Goal: Transaction & Acquisition: Purchase product/service

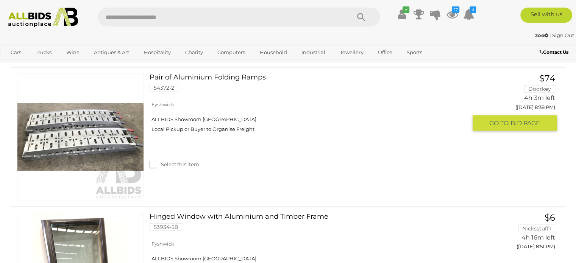
scroll to position [1514, 0]
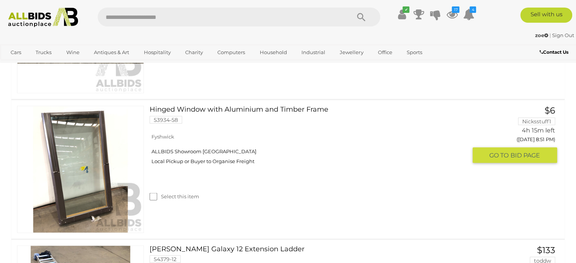
click at [91, 192] on img at bounding box center [80, 169] width 126 height 126
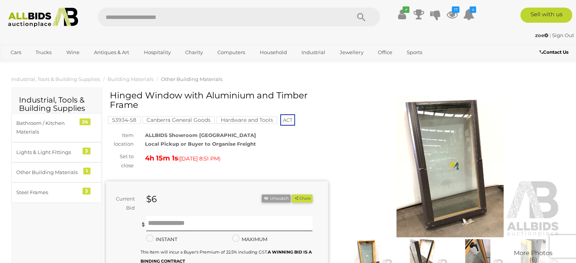
click at [457, 180] on img at bounding box center [450, 166] width 222 height 143
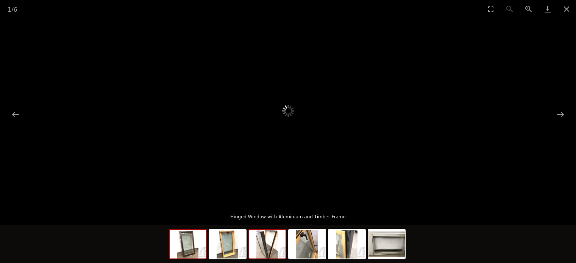
click at [270, 251] on img at bounding box center [267, 244] width 36 height 29
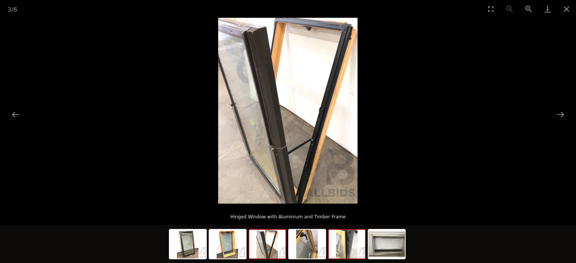
click at [350, 253] on img at bounding box center [347, 244] width 36 height 29
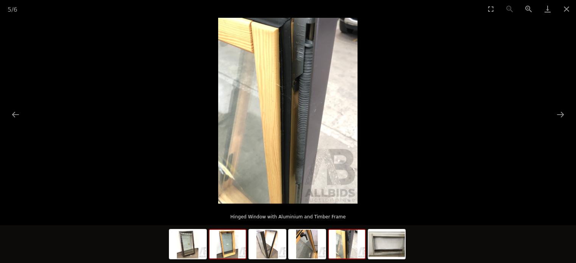
click at [229, 253] on img at bounding box center [227, 244] width 36 height 29
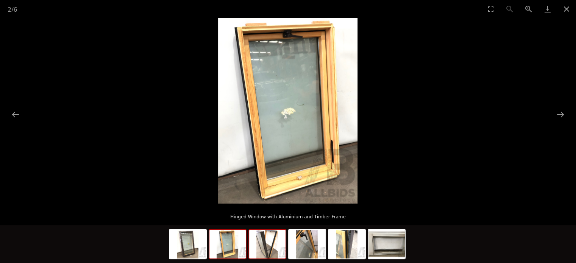
click at [265, 251] on img at bounding box center [267, 244] width 36 height 29
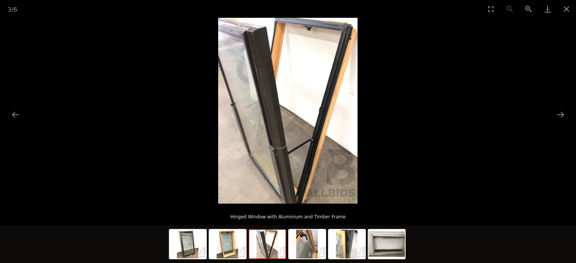
click at [274, 247] on img at bounding box center [267, 244] width 36 height 29
click at [307, 243] on img at bounding box center [307, 244] width 36 height 29
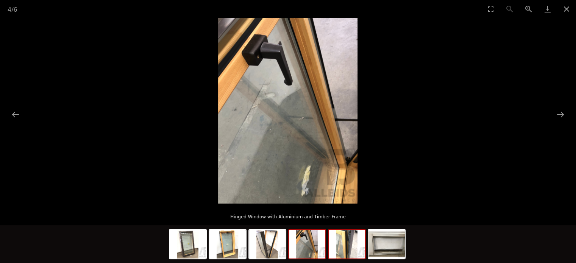
click at [355, 251] on img at bounding box center [347, 244] width 36 height 29
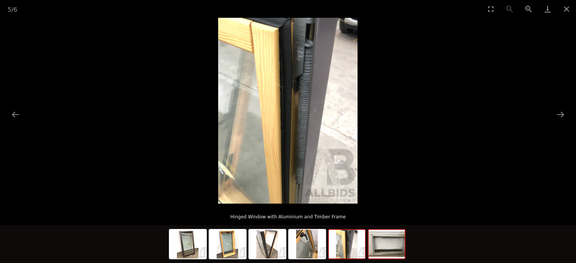
click at [376, 251] on img at bounding box center [386, 244] width 36 height 29
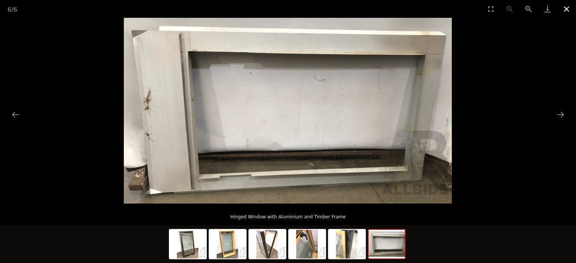
click at [565, 9] on button "Close gallery" at bounding box center [566, 9] width 19 height 18
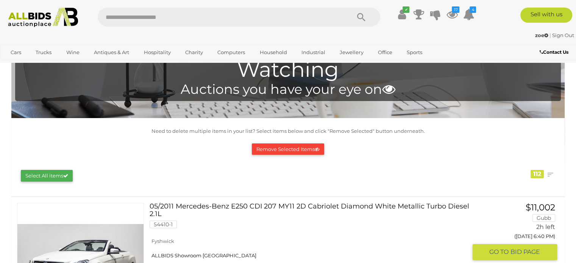
scroll to position [20, 0]
